Goal: Entertainment & Leisure: Consume media (video, audio)

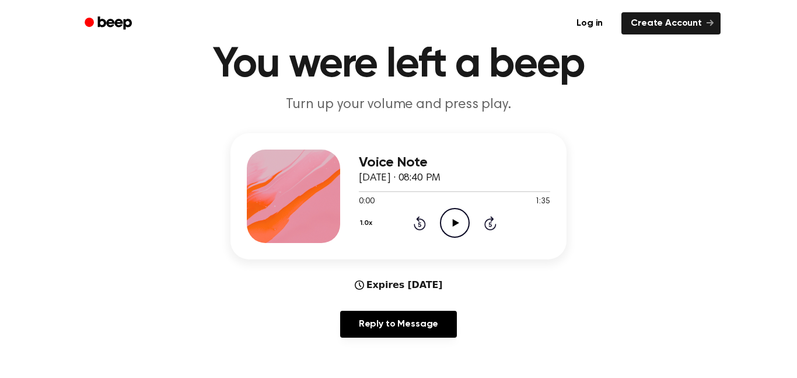
scroll to position [50, 0]
click at [461, 219] on icon "Play Audio" at bounding box center [455, 222] width 30 height 30
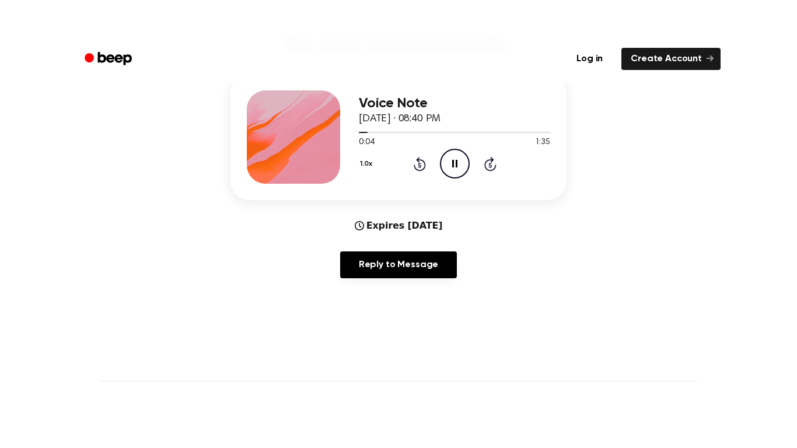
scroll to position [145, 0]
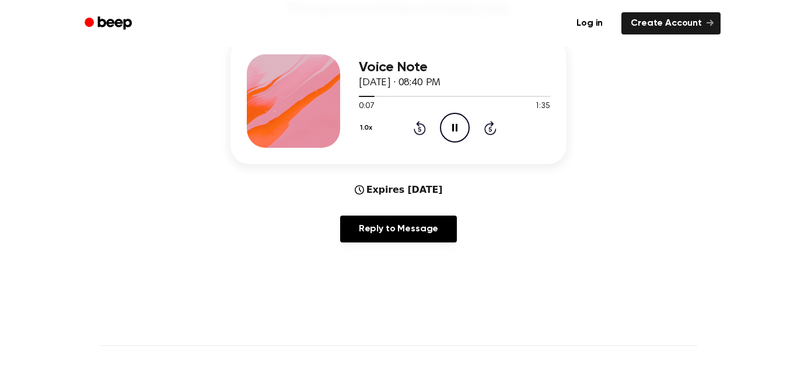
click at [449, 135] on icon "Pause Audio" at bounding box center [455, 128] width 30 height 30
click at [451, 120] on icon "Play Audio" at bounding box center [455, 128] width 30 height 30
click at [459, 123] on icon "Pause Audio" at bounding box center [455, 128] width 30 height 30
click at [454, 121] on icon "Play Audio" at bounding box center [455, 128] width 30 height 30
click at [455, 135] on icon "Pause Audio" at bounding box center [455, 128] width 30 height 30
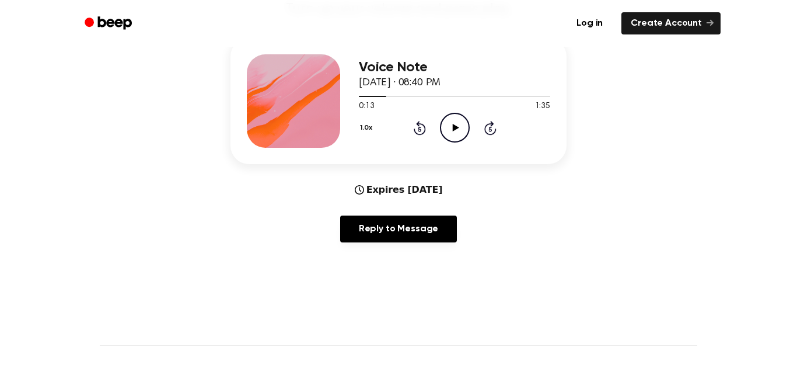
click at [453, 132] on icon "Play Audio" at bounding box center [455, 128] width 30 height 30
click at [460, 130] on icon "Pause Audio" at bounding box center [455, 128] width 30 height 30
click at [456, 111] on div "0:15 1:35" at bounding box center [454, 106] width 191 height 12
click at [460, 115] on circle at bounding box center [455, 127] width 29 height 29
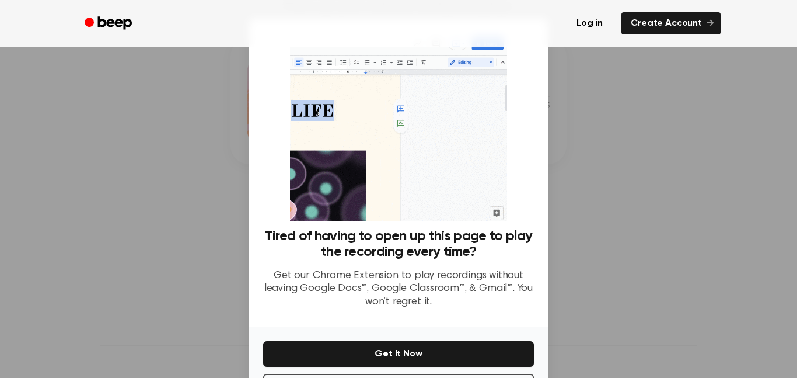
click at [212, 74] on div at bounding box center [398, 189] width 797 height 378
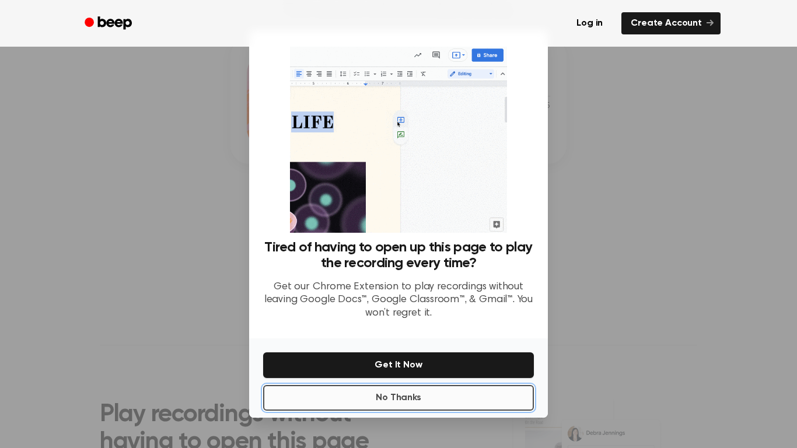
click at [368, 377] on button "No Thanks" at bounding box center [398, 398] width 271 height 26
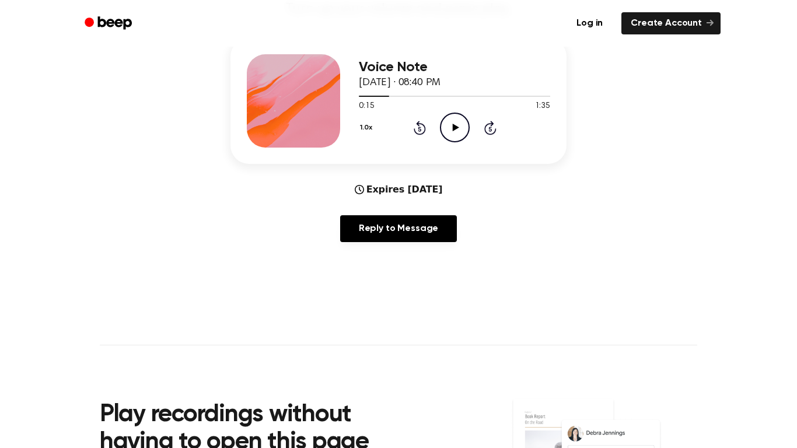
click at [470, 131] on div "1.0x Rewind 5 seconds Play Audio Skip 5 seconds" at bounding box center [454, 128] width 191 height 30
click at [462, 127] on icon "Play Audio" at bounding box center [455, 128] width 30 height 30
click at [453, 125] on icon at bounding box center [454, 128] width 5 height 8
click at [463, 126] on icon "Play Audio" at bounding box center [455, 128] width 30 height 30
click at [451, 124] on icon "Pause Audio" at bounding box center [455, 128] width 30 height 30
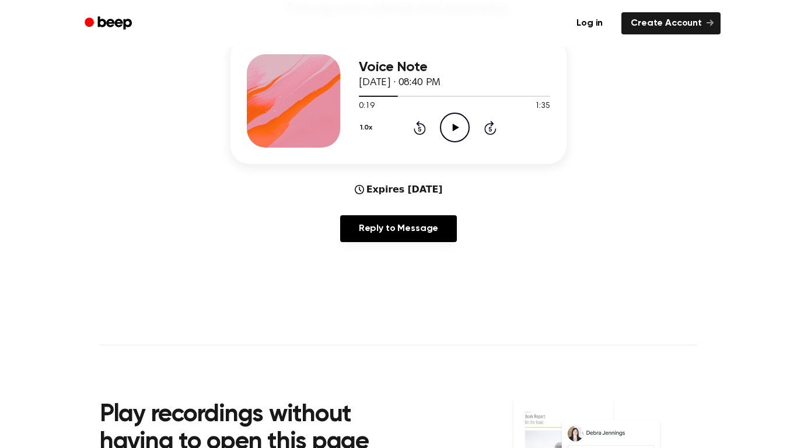
click at [448, 125] on icon "Play Audio" at bounding box center [455, 128] width 30 height 30
click at [459, 125] on icon "Pause Audio" at bounding box center [455, 128] width 30 height 30
click at [449, 127] on icon "Play Audio" at bounding box center [455, 128] width 30 height 30
click at [464, 125] on icon "Pause Audio" at bounding box center [455, 128] width 30 height 30
click at [455, 130] on icon at bounding box center [455, 128] width 6 height 8
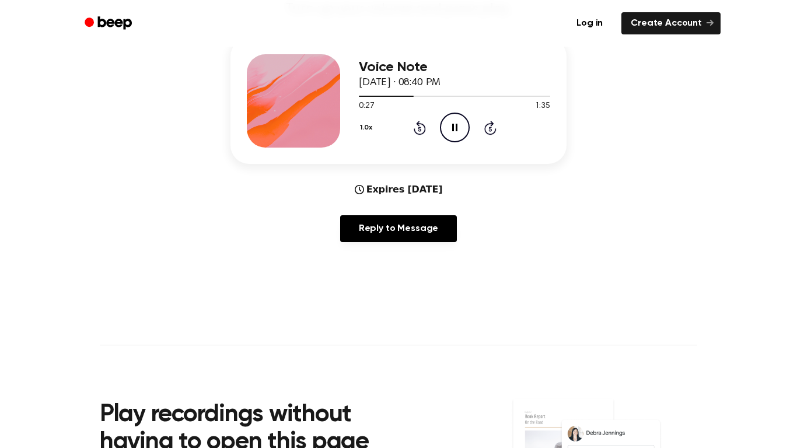
click at [457, 123] on icon "Pause Audio" at bounding box center [455, 128] width 30 height 30
click at [459, 123] on icon "Play Audio" at bounding box center [455, 128] width 30 height 30
click at [455, 128] on icon "Pause Audio" at bounding box center [455, 128] width 30 height 30
click at [453, 135] on icon "Play Audio" at bounding box center [455, 128] width 30 height 30
click at [451, 128] on icon "Pause Audio" at bounding box center [455, 128] width 30 height 30
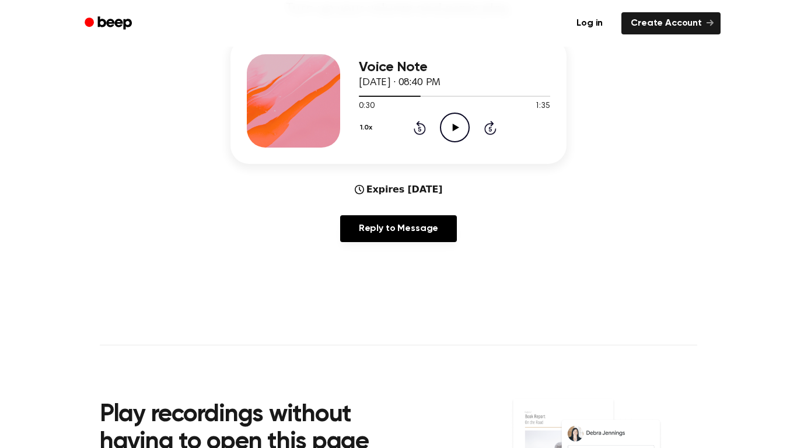
click at [452, 136] on icon "Play Audio" at bounding box center [455, 128] width 30 height 30
click at [449, 130] on icon "Pause Audio" at bounding box center [455, 128] width 30 height 30
click at [418, 125] on icon at bounding box center [420, 128] width 12 height 14
click at [452, 130] on icon "Play Audio" at bounding box center [455, 128] width 30 height 30
click at [450, 128] on icon "Pause Audio" at bounding box center [455, 128] width 30 height 30
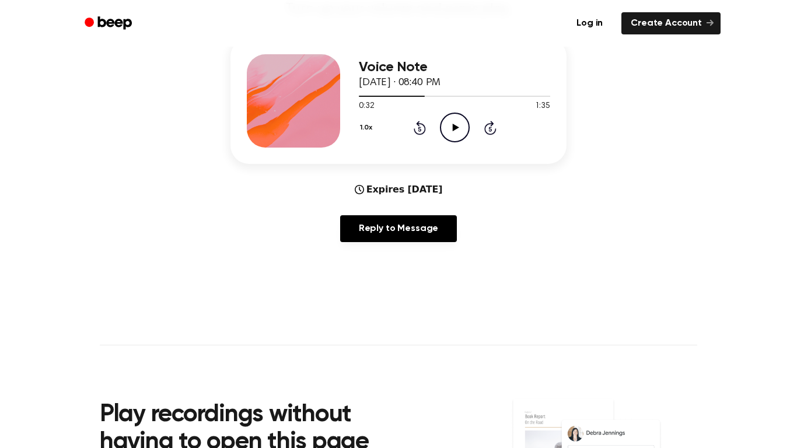
click at [449, 129] on icon "Play Audio" at bounding box center [455, 128] width 30 height 30
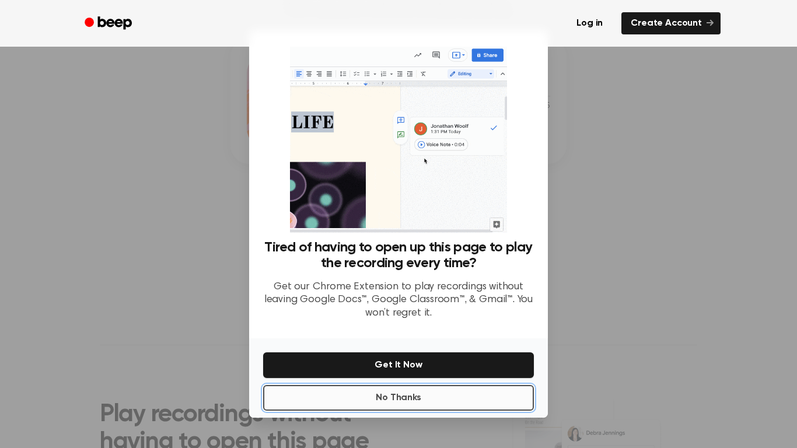
click at [502, 377] on button "No Thanks" at bounding box center [398, 398] width 271 height 26
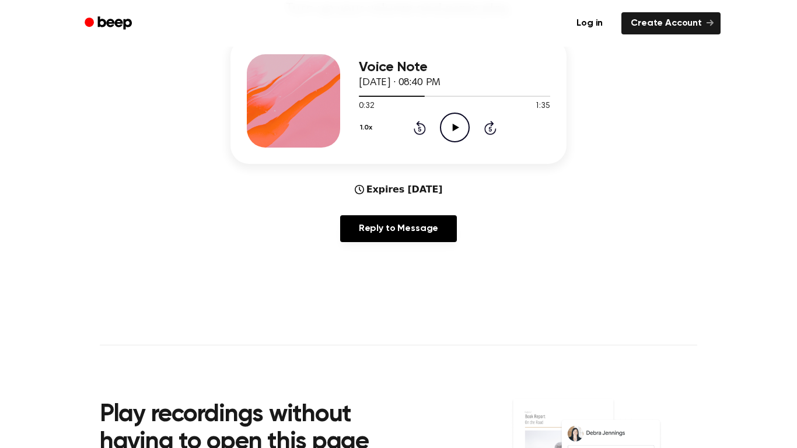
click at [460, 141] on circle at bounding box center [455, 127] width 29 height 29
click at [454, 135] on icon "Pause Audio" at bounding box center [455, 128] width 30 height 30
click at [447, 127] on icon "Play Audio" at bounding box center [455, 128] width 30 height 30
click at [450, 124] on icon "Pause Audio" at bounding box center [455, 128] width 30 height 30
click at [460, 130] on icon "Play Audio" at bounding box center [455, 128] width 30 height 30
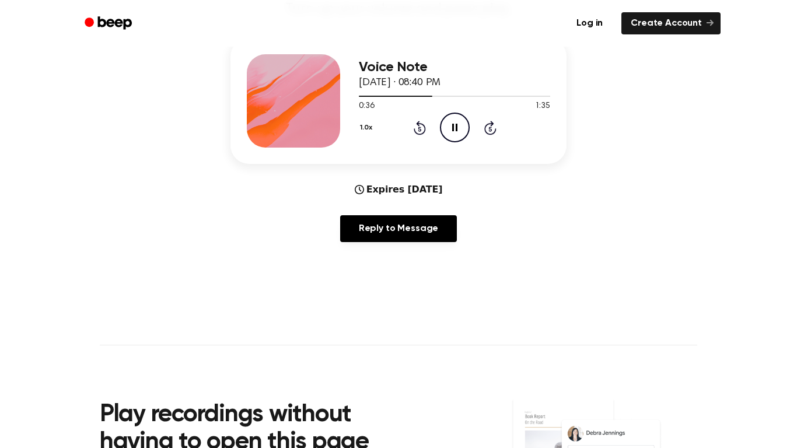
click at [452, 124] on icon at bounding box center [454, 128] width 5 height 8
click at [453, 131] on icon at bounding box center [455, 128] width 6 height 8
click at [455, 128] on icon "Pause Audio" at bounding box center [455, 128] width 30 height 30
click at [455, 124] on icon "Play Audio" at bounding box center [455, 128] width 30 height 30
click at [455, 127] on icon "Pause Audio" at bounding box center [455, 128] width 30 height 30
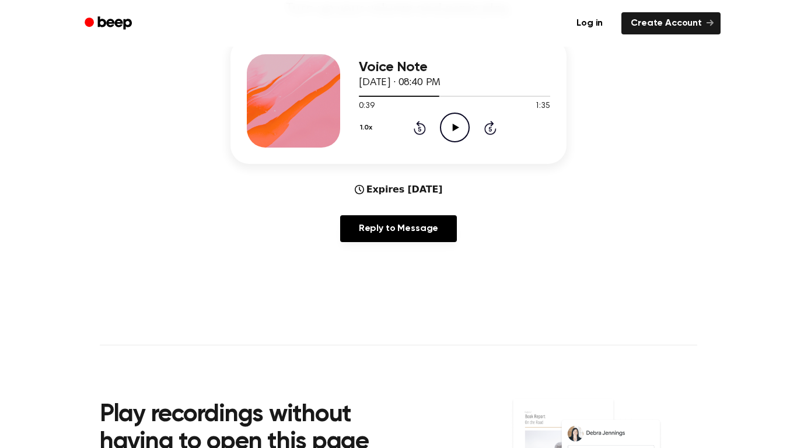
click at [420, 129] on icon at bounding box center [419, 129] width 3 height 5
click at [458, 125] on icon "Play Audio" at bounding box center [455, 128] width 30 height 30
click at [455, 129] on icon "Pause Audio" at bounding box center [455, 128] width 30 height 30
click at [453, 134] on icon "Play Audio" at bounding box center [455, 128] width 30 height 30
click at [461, 126] on icon "Pause Audio" at bounding box center [455, 128] width 30 height 30
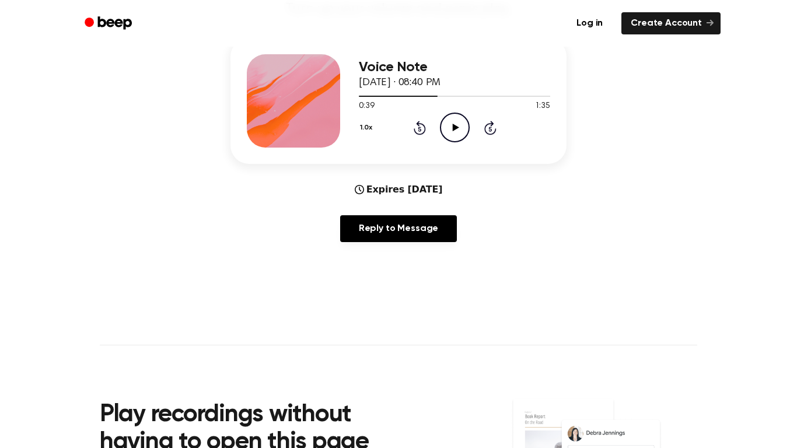
click at [457, 117] on icon "Play Audio" at bounding box center [455, 128] width 30 height 30
click at [455, 128] on icon "Pause Audio" at bounding box center [455, 128] width 30 height 30
click at [462, 120] on icon "Play Audio" at bounding box center [455, 128] width 30 height 30
click at [420, 129] on icon at bounding box center [419, 129] width 3 height 5
click at [454, 128] on icon "Pause Audio" at bounding box center [455, 128] width 30 height 30
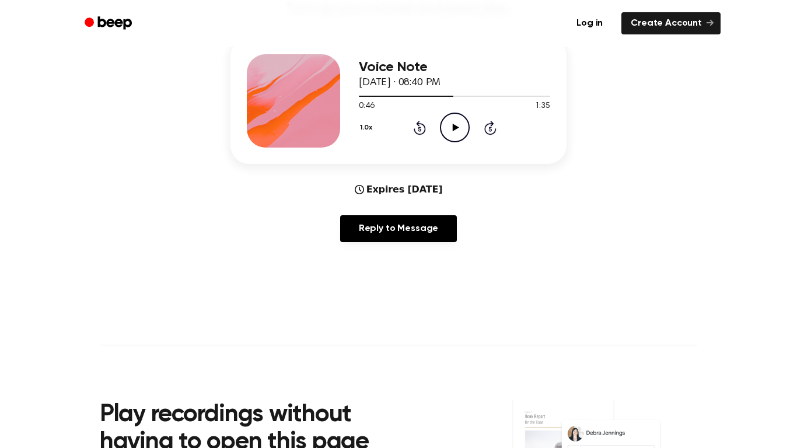
click at [452, 121] on icon "Play Audio" at bounding box center [455, 128] width 30 height 30
click at [446, 121] on icon "Pause Audio" at bounding box center [455, 128] width 30 height 30
click at [456, 128] on icon at bounding box center [455, 128] width 6 height 8
click at [453, 124] on icon at bounding box center [454, 128] width 5 height 8
click at [452, 128] on icon "Play Audio" at bounding box center [455, 128] width 30 height 30
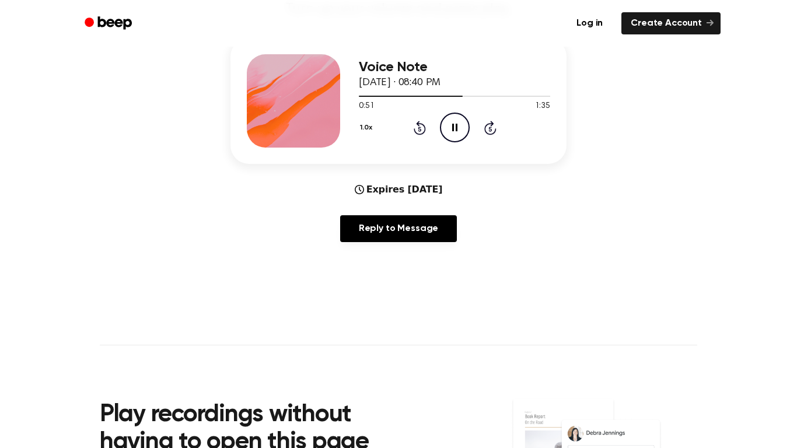
click at [456, 123] on icon "Pause Audio" at bounding box center [455, 128] width 30 height 30
click at [456, 124] on icon "Play Audio" at bounding box center [455, 128] width 30 height 30
click at [461, 124] on icon "Pause Audio" at bounding box center [455, 128] width 30 height 30
click at [452, 119] on icon "Play Audio" at bounding box center [455, 128] width 30 height 30
click at [453, 126] on icon at bounding box center [454, 128] width 5 height 8
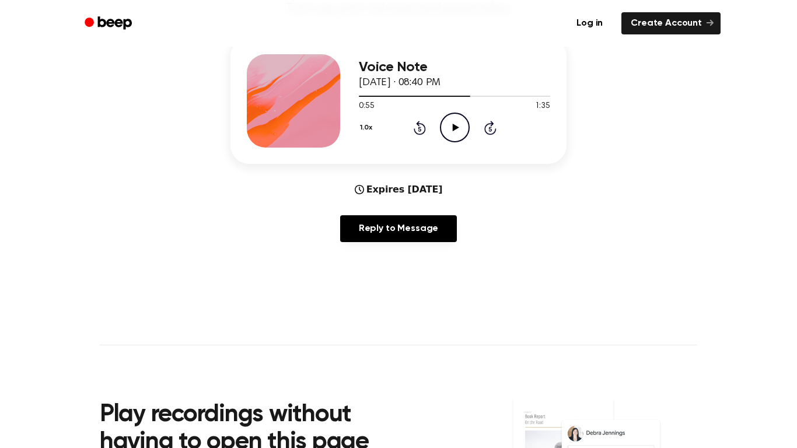
click at [453, 130] on icon at bounding box center [455, 128] width 6 height 8
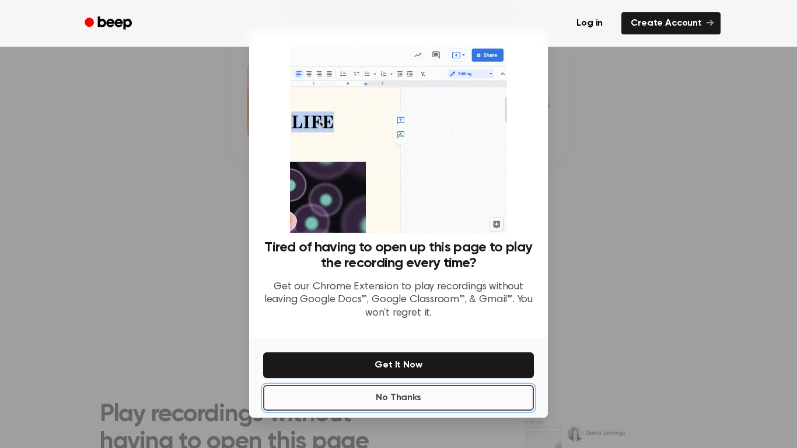
click at [508, 377] on button "No Thanks" at bounding box center [398, 398] width 271 height 26
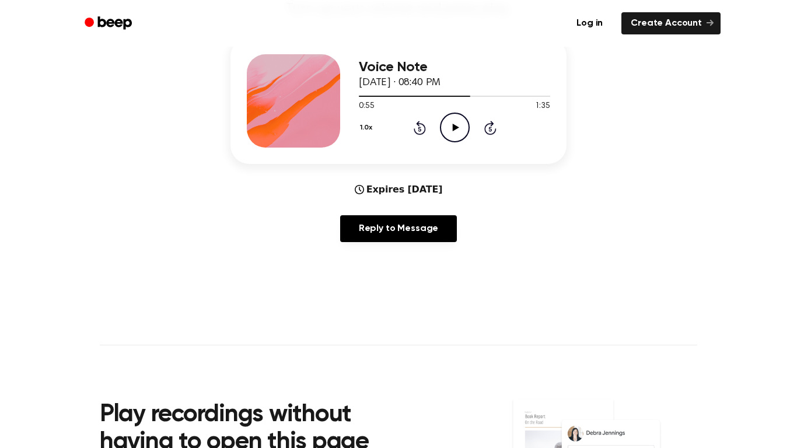
click at [456, 120] on icon "Play Audio" at bounding box center [455, 128] width 30 height 30
click at [453, 127] on icon at bounding box center [454, 128] width 5 height 8
click at [455, 131] on icon "Play Audio" at bounding box center [455, 128] width 30 height 30
click at [452, 125] on icon "Pause Audio" at bounding box center [455, 128] width 30 height 30
click at [456, 124] on icon "Play Audio" at bounding box center [455, 128] width 30 height 30
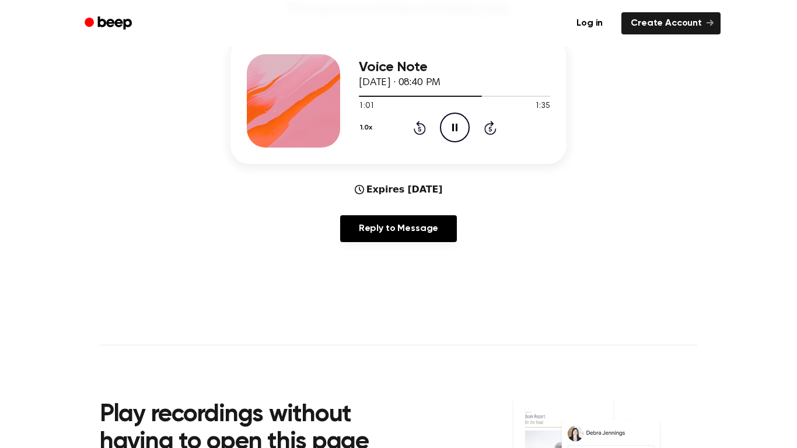
click at [419, 125] on icon at bounding box center [420, 128] width 12 height 14
click at [459, 133] on icon "Pause Audio" at bounding box center [455, 128] width 30 height 30
click at [455, 125] on icon "Play Audio" at bounding box center [455, 128] width 30 height 30
click at [454, 127] on icon "Pause Audio" at bounding box center [455, 128] width 30 height 30
click at [455, 128] on icon at bounding box center [455, 128] width 6 height 8
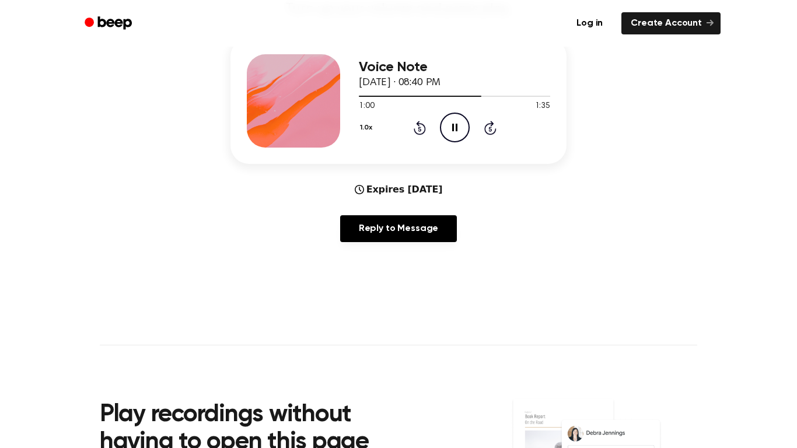
click at [454, 125] on icon "Pause Audio" at bounding box center [455, 128] width 30 height 30
click at [452, 132] on icon "Play Audio" at bounding box center [455, 128] width 30 height 30
click at [456, 119] on icon "Pause Audio" at bounding box center [455, 128] width 30 height 30
click at [445, 130] on icon "Play Audio" at bounding box center [455, 128] width 30 height 30
click at [449, 120] on icon "Pause Audio" at bounding box center [455, 128] width 30 height 30
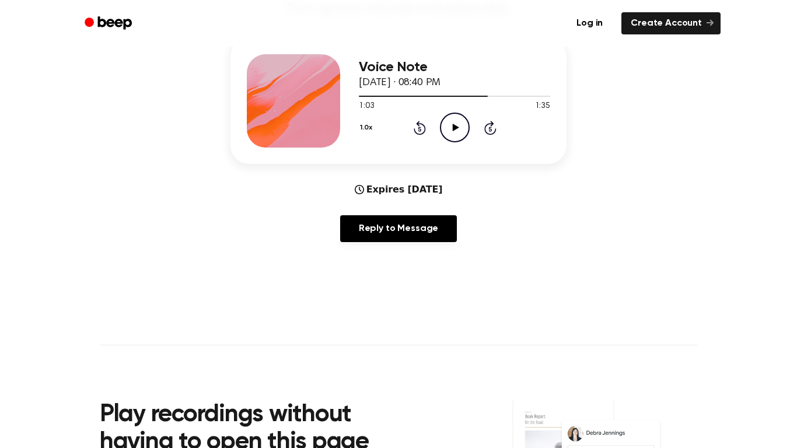
click at [458, 121] on icon "Play Audio" at bounding box center [455, 128] width 30 height 30
click at [454, 121] on icon "Pause Audio" at bounding box center [455, 128] width 30 height 30
click at [455, 130] on icon at bounding box center [455, 128] width 6 height 8
click at [453, 130] on icon at bounding box center [454, 128] width 5 height 8
click at [450, 130] on icon "Play Audio" at bounding box center [455, 128] width 30 height 30
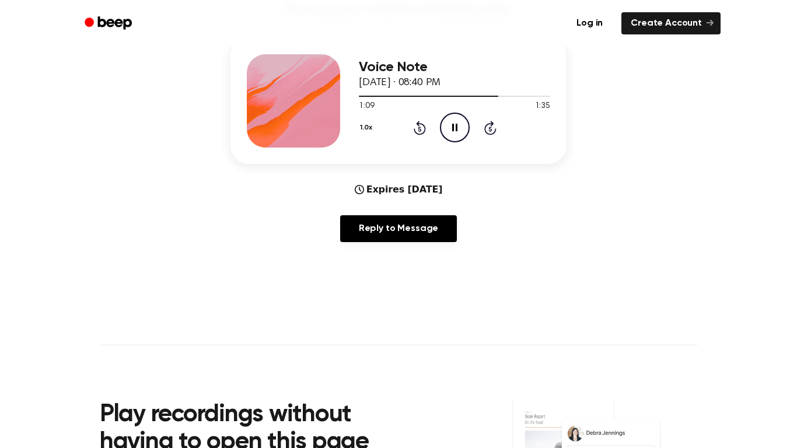
click at [448, 129] on icon "Pause Audio" at bounding box center [455, 128] width 30 height 30
click at [425, 128] on icon at bounding box center [420, 128] width 12 height 14
click at [453, 135] on icon "Play Audio" at bounding box center [455, 128] width 30 height 30
click at [461, 127] on icon "Pause Audio" at bounding box center [455, 128] width 30 height 30
click at [440, 124] on icon "Play Audio" at bounding box center [455, 128] width 30 height 30
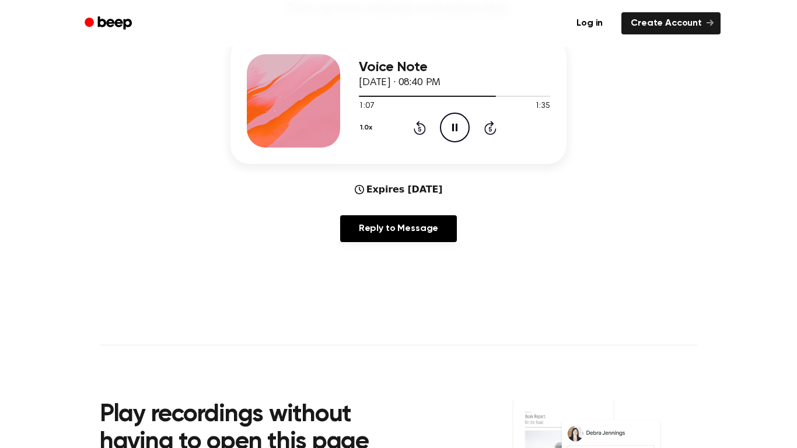
click at [470, 138] on div "1.0x Rewind 5 seconds Pause Audio Skip 5 seconds" at bounding box center [454, 128] width 191 height 30
click at [459, 128] on icon "Pause Audio" at bounding box center [455, 128] width 30 height 30
click at [451, 128] on icon "Play Audio" at bounding box center [455, 128] width 30 height 30
click at [450, 126] on icon "Pause Audio" at bounding box center [455, 128] width 30 height 30
click at [449, 128] on icon "Play Audio" at bounding box center [455, 128] width 30 height 30
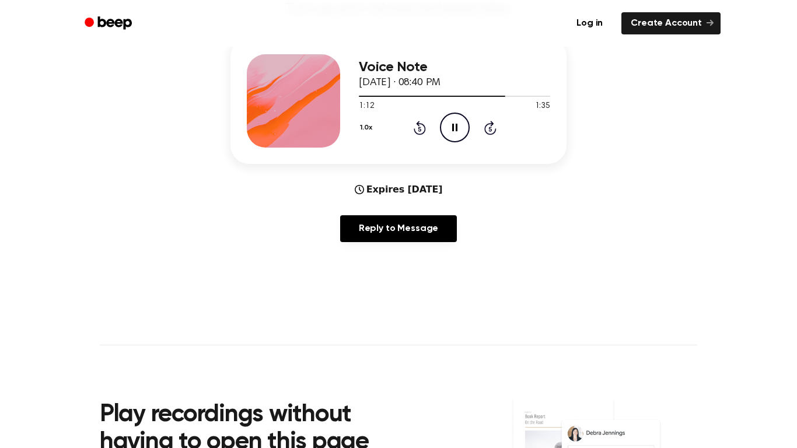
click at [453, 127] on icon at bounding box center [454, 128] width 5 height 8
click at [452, 136] on icon "Play Audio" at bounding box center [455, 128] width 30 height 30
